Goal: Information Seeking & Learning: Find specific fact

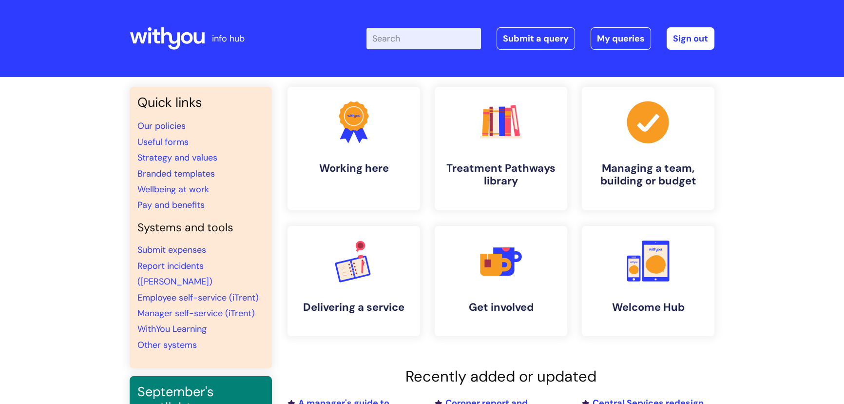
click at [392, 40] on input "Enter your search term here..." at bounding box center [424, 38] width 115 height 21
type input "banding"
click button "Search" at bounding box center [0, 0] width 0 height 0
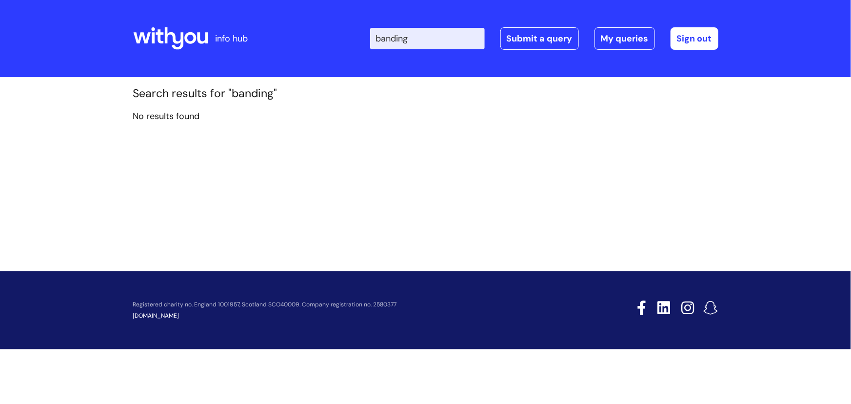
click at [431, 44] on input "banding" at bounding box center [427, 38] width 115 height 21
type input "band"
click button "Search" at bounding box center [0, 0] width 0 height 0
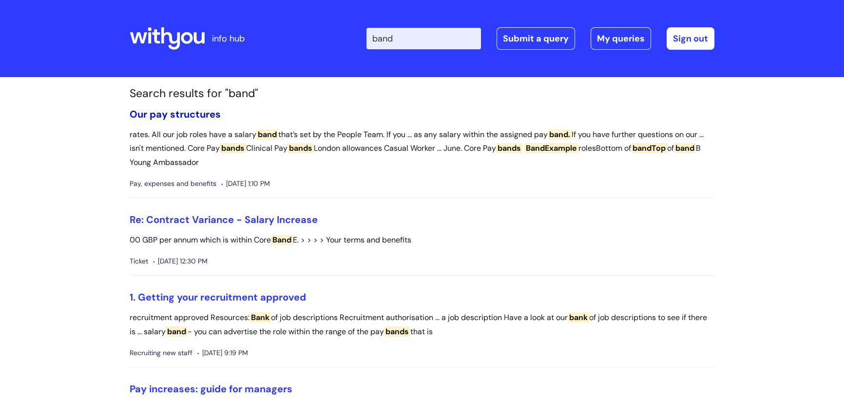
click at [178, 117] on link "Our pay structures" at bounding box center [175, 114] width 91 height 13
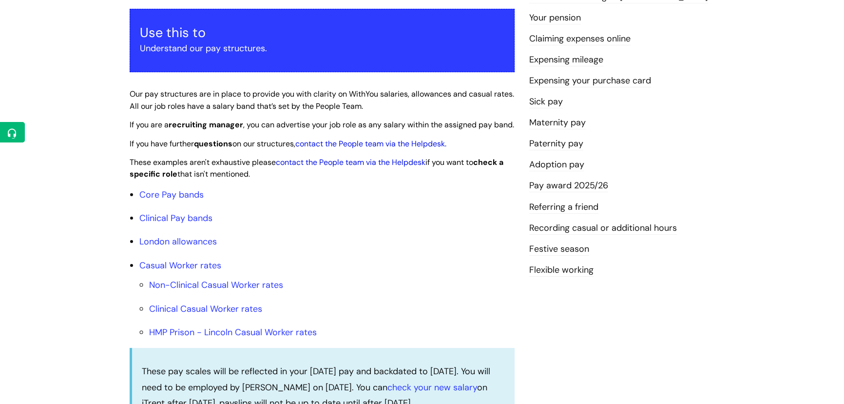
scroll to position [221, 0]
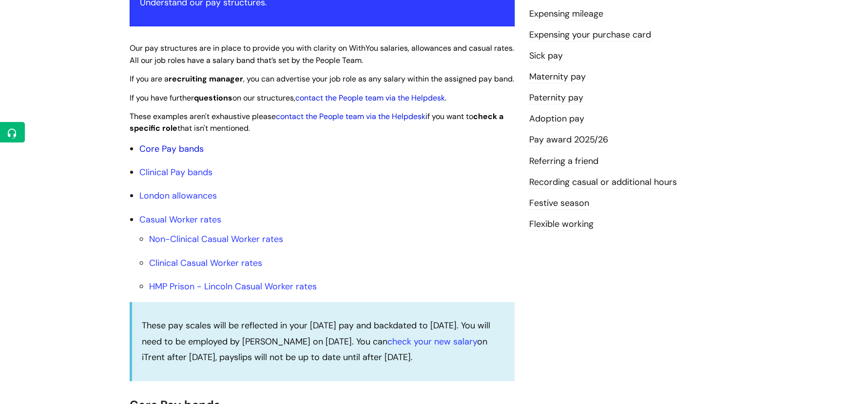
click at [169, 155] on link "Core Pay bands" at bounding box center [171, 149] width 64 height 12
click at [196, 155] on link "Core Pay bands" at bounding box center [171, 149] width 64 height 12
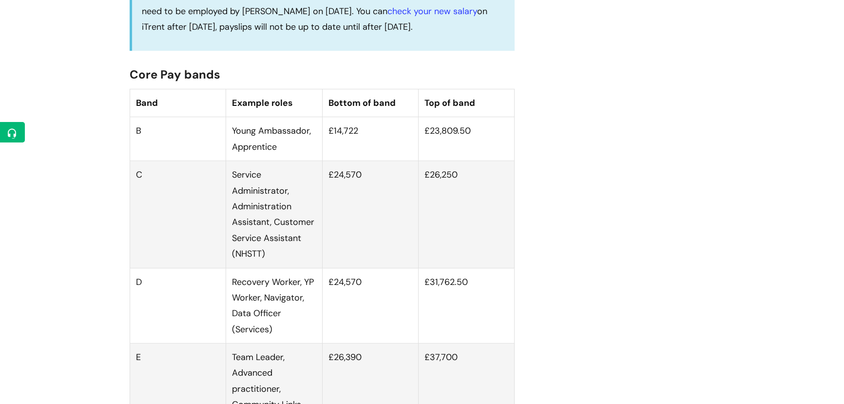
scroll to position [665, 0]
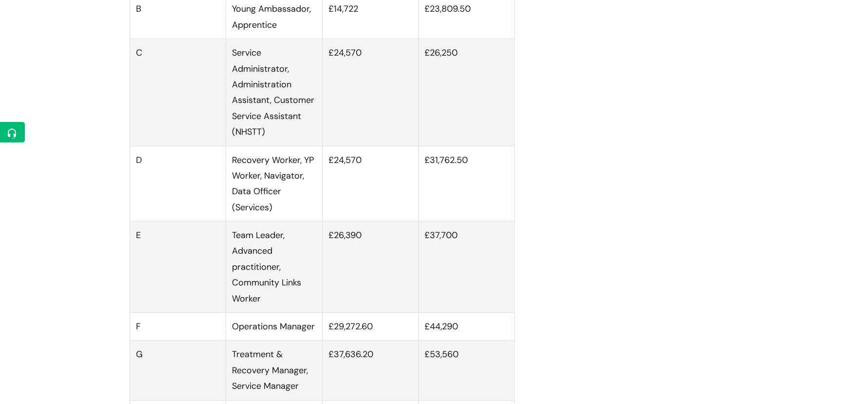
scroll to position [806, 0]
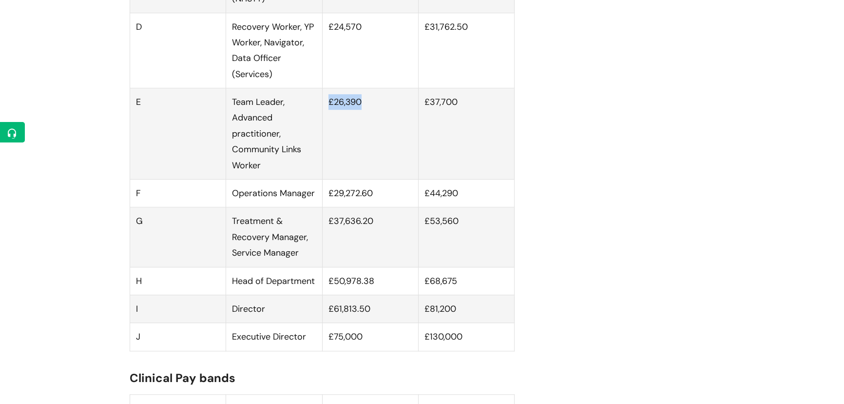
drag, startPoint x: 336, startPoint y: 114, endPoint x: 330, endPoint y: 114, distance: 6.3
click at [330, 114] on td "£26,390" at bounding box center [370, 133] width 96 height 91
copy td "£26,390"
drag, startPoint x: 459, startPoint y: 114, endPoint x: 426, endPoint y: 108, distance: 33.1
click at [426, 108] on td "£37,700" at bounding box center [466, 133] width 96 height 91
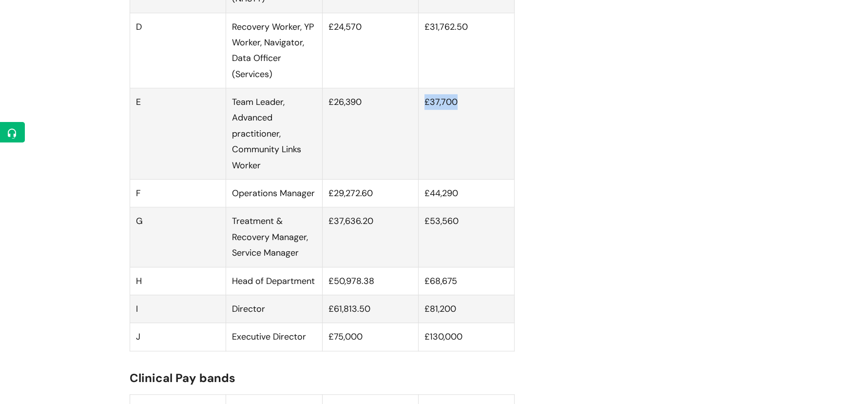
copy td "£37,700"
